Goal: Find specific page/section

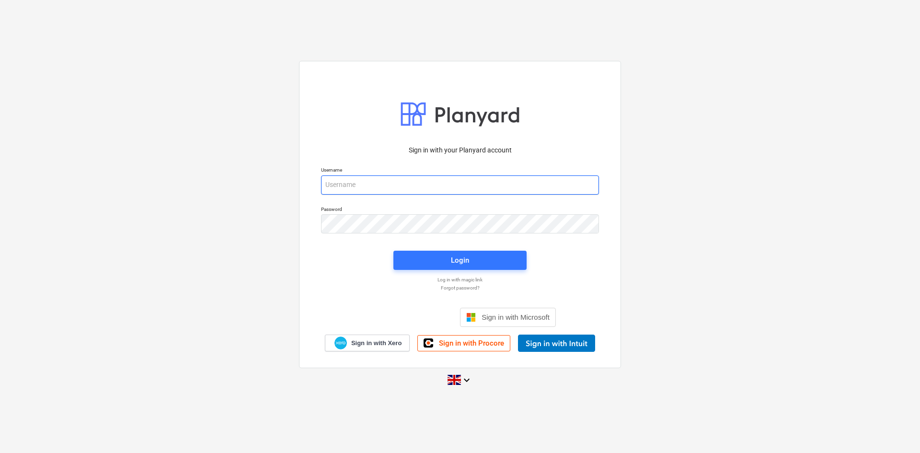
click at [447, 176] on input "email" at bounding box center [460, 184] width 278 height 19
type input "[PERSON_NAME][EMAIL_ADDRESS][PERSON_NAME][DOMAIN_NAME]"
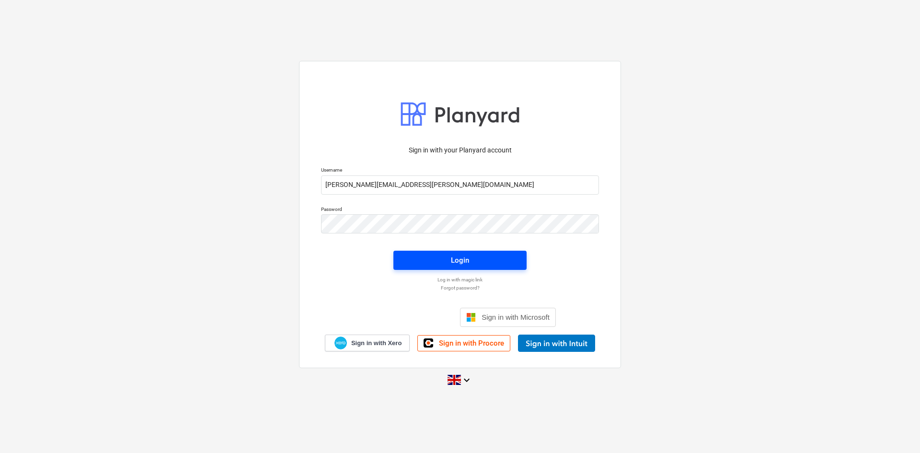
click at [490, 258] on span "Login" at bounding box center [460, 260] width 110 height 12
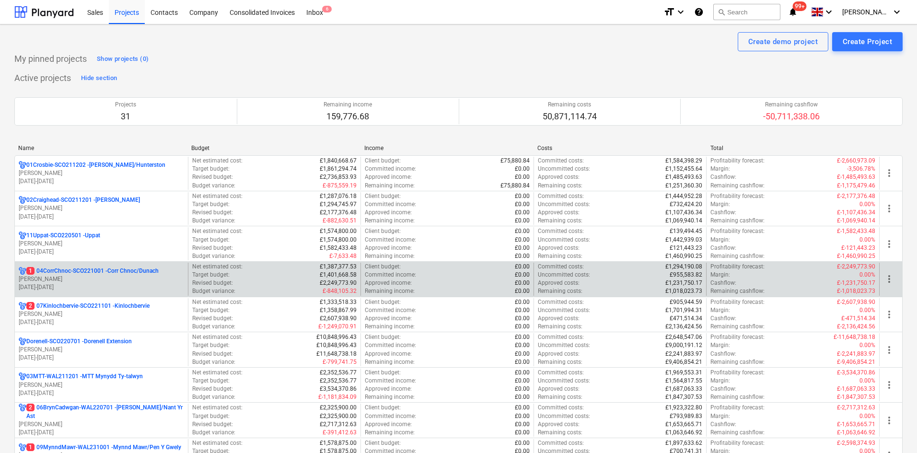
click at [472, 270] on div "Client budget : £0.00" at bounding box center [447, 267] width 165 height 8
click at [148, 268] on p "1 04CorrChnoc-SCO221001 - Corr Chnoc/Dunach" at bounding box center [92, 271] width 132 height 8
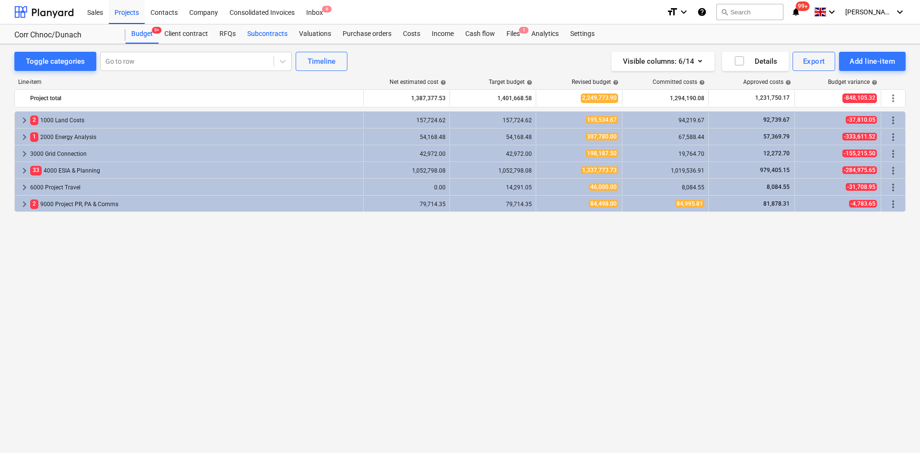
click at [276, 32] on div "Subcontracts" at bounding box center [268, 33] width 52 height 19
